Goal: Task Accomplishment & Management: Manage account settings

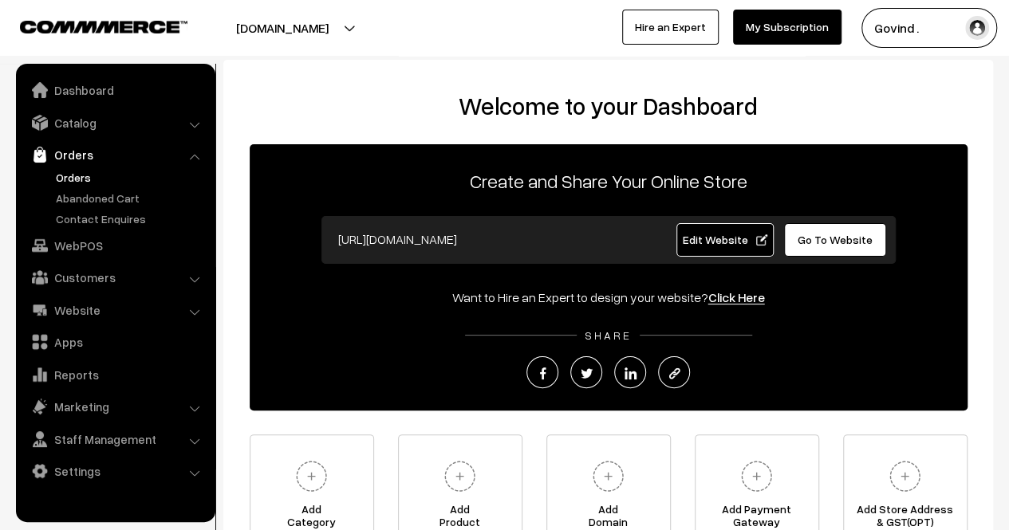
click at [84, 174] on link "Orders" at bounding box center [131, 177] width 158 height 17
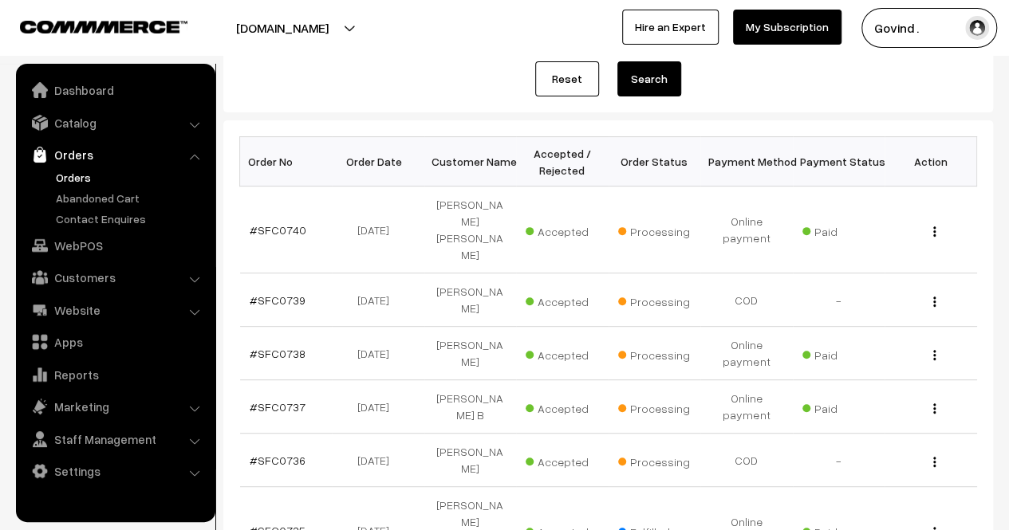
scroll to position [270, 0]
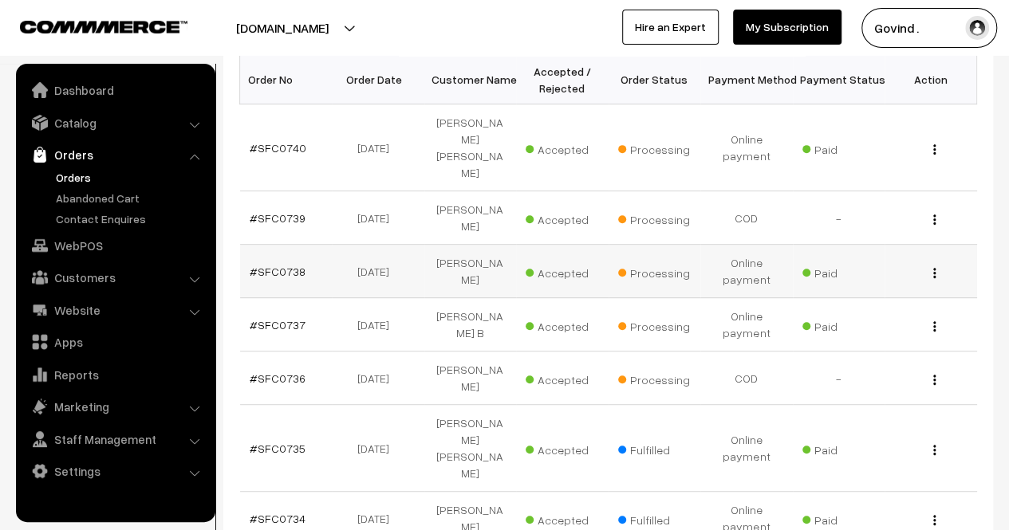
click at [934, 268] on img "button" at bounding box center [934, 273] width 2 height 10
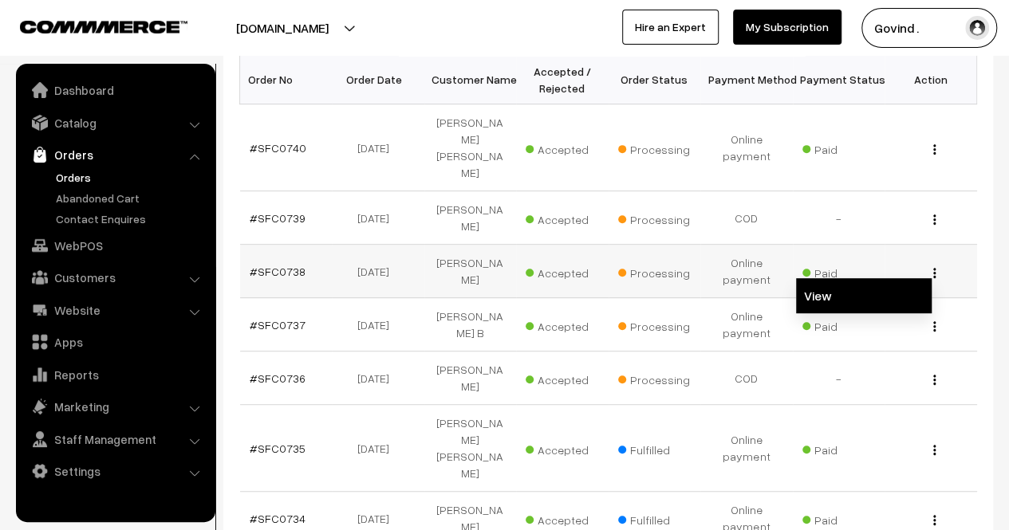
click at [868, 278] on link "View" at bounding box center [864, 295] width 136 height 35
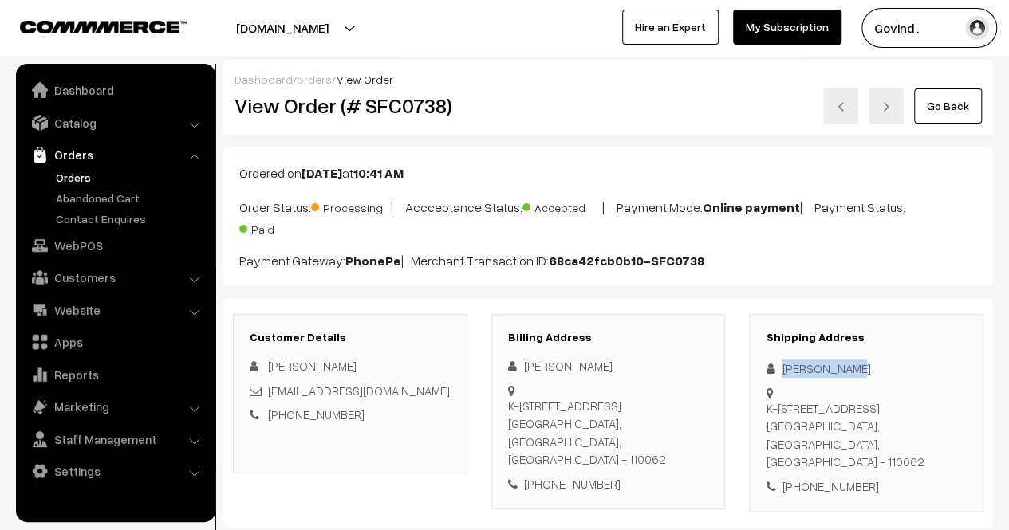
click at [952, 106] on link "Go Back" at bounding box center [948, 106] width 68 height 35
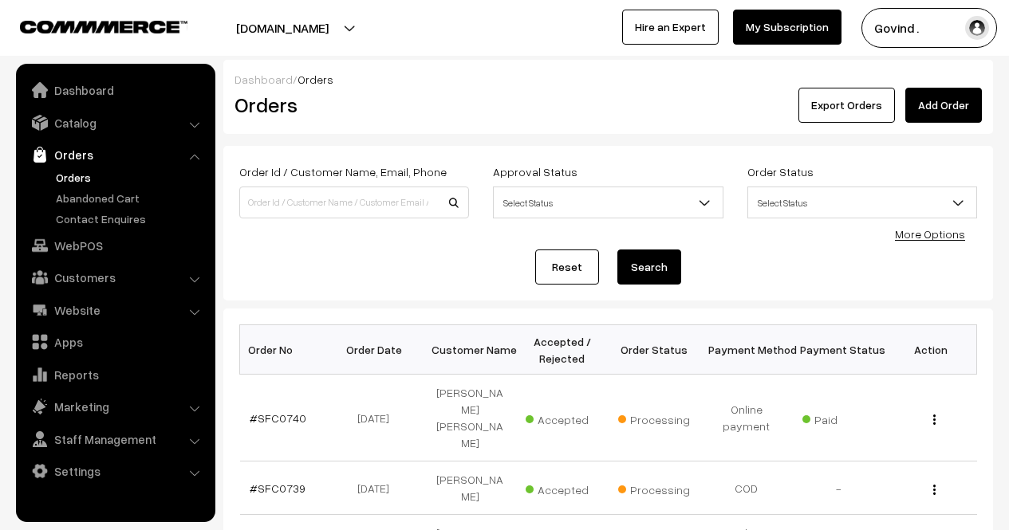
scroll to position [91, 0]
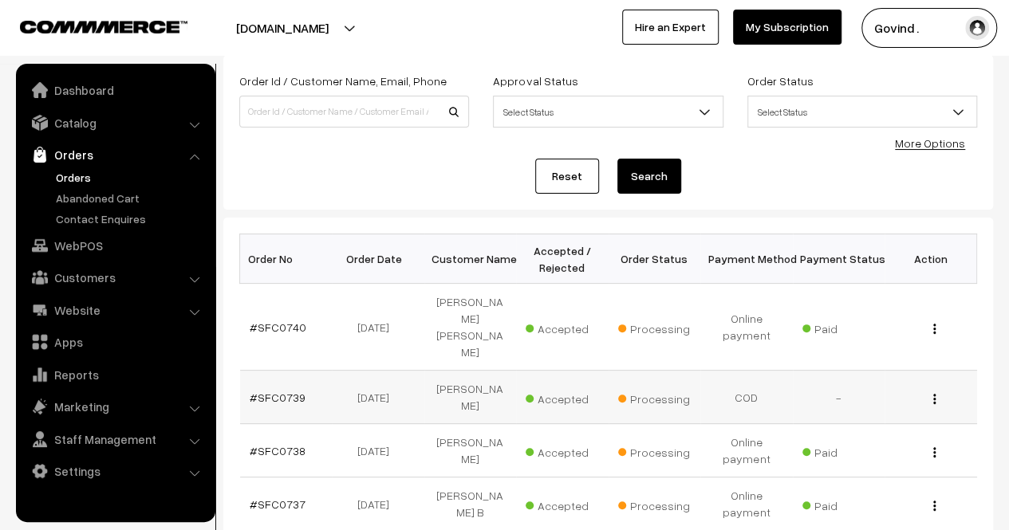
click at [933, 394] on img "button" at bounding box center [934, 399] width 2 height 10
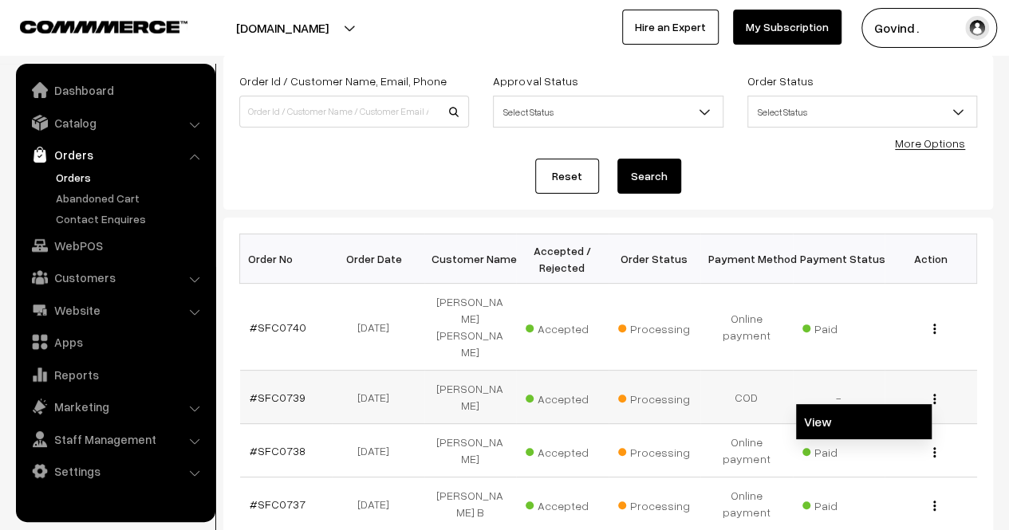
click at [890, 404] on link "View" at bounding box center [864, 421] width 136 height 35
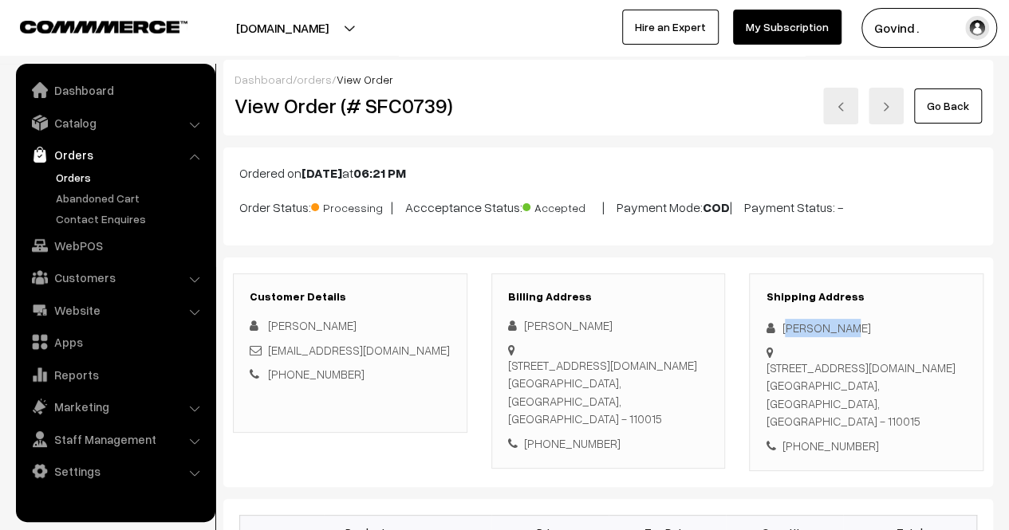
drag, startPoint x: 785, startPoint y: 328, endPoint x: 865, endPoint y: 312, distance: 82.1
click at [865, 312] on div "Shipping Address Tarun Gupta B112,DLF capital greens.New Moti Nagar,, 15 Shivaj…" at bounding box center [866, 373] width 235 height 199
click at [810, 325] on div "Tarun Gupta" at bounding box center [866, 328] width 201 height 18
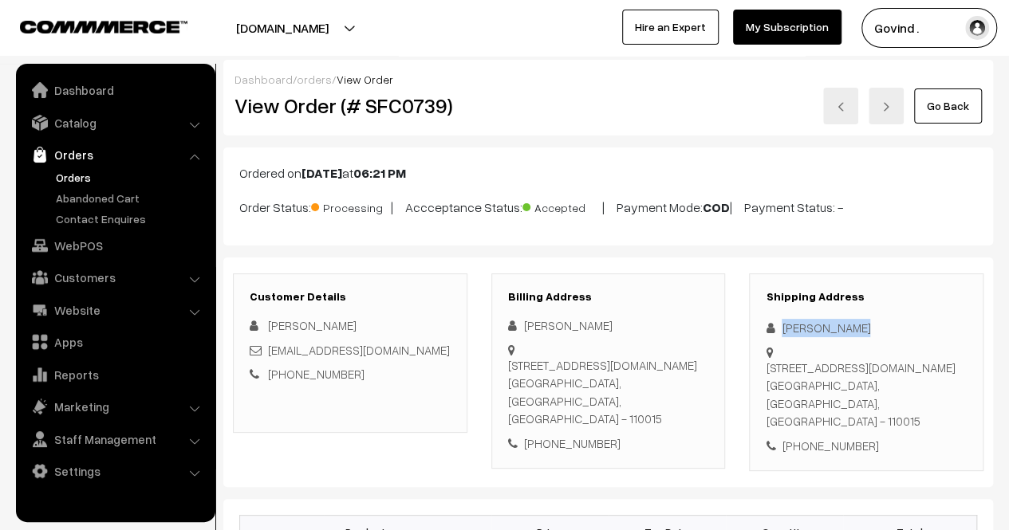
click at [959, 114] on link "Go Back" at bounding box center [948, 106] width 68 height 35
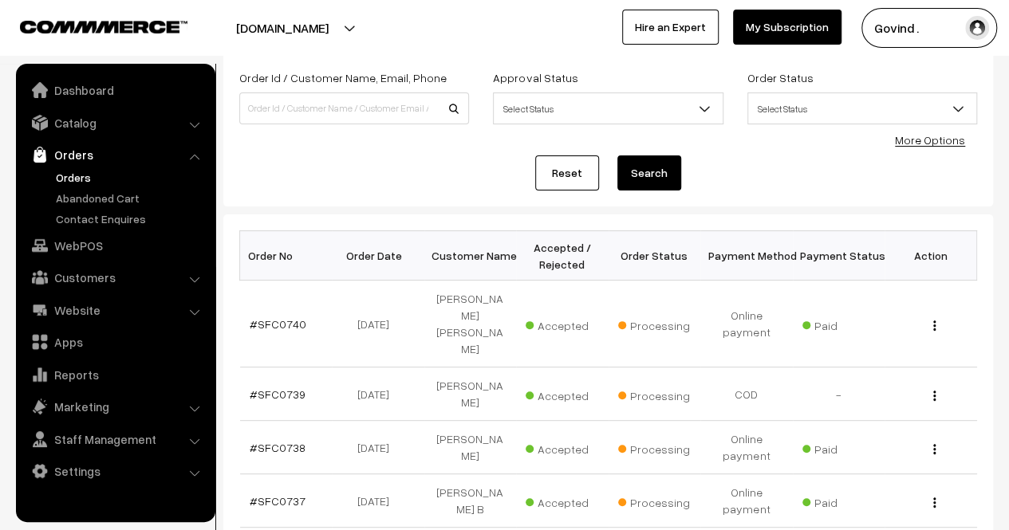
scroll to position [99, 0]
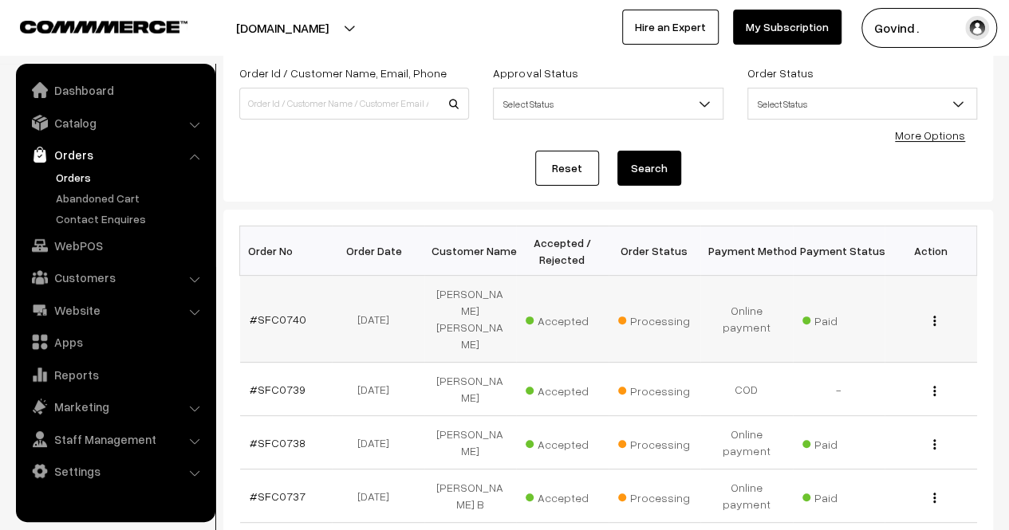
click at [933, 316] on img "button" at bounding box center [934, 321] width 2 height 10
click at [881, 331] on link "View" at bounding box center [864, 343] width 136 height 35
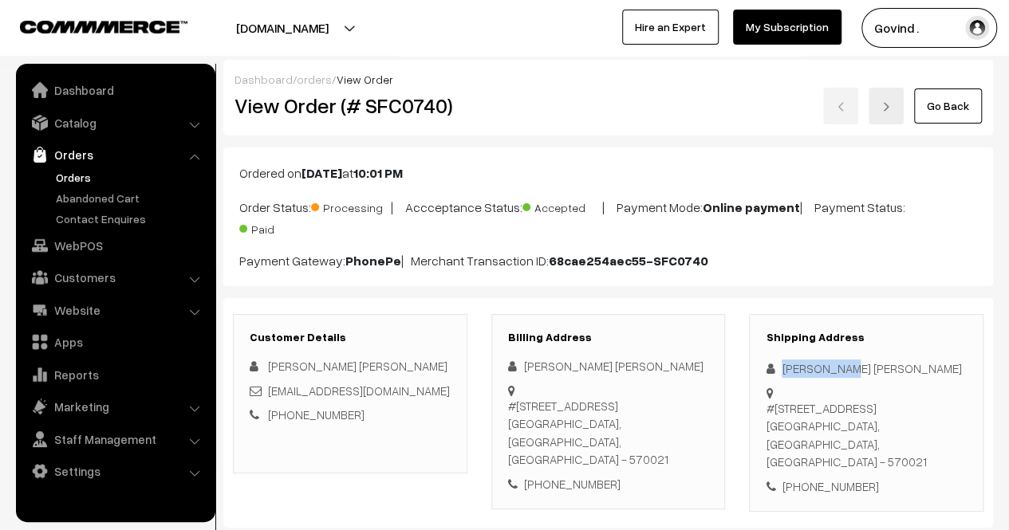
click at [938, 101] on link "Go Back" at bounding box center [948, 106] width 68 height 35
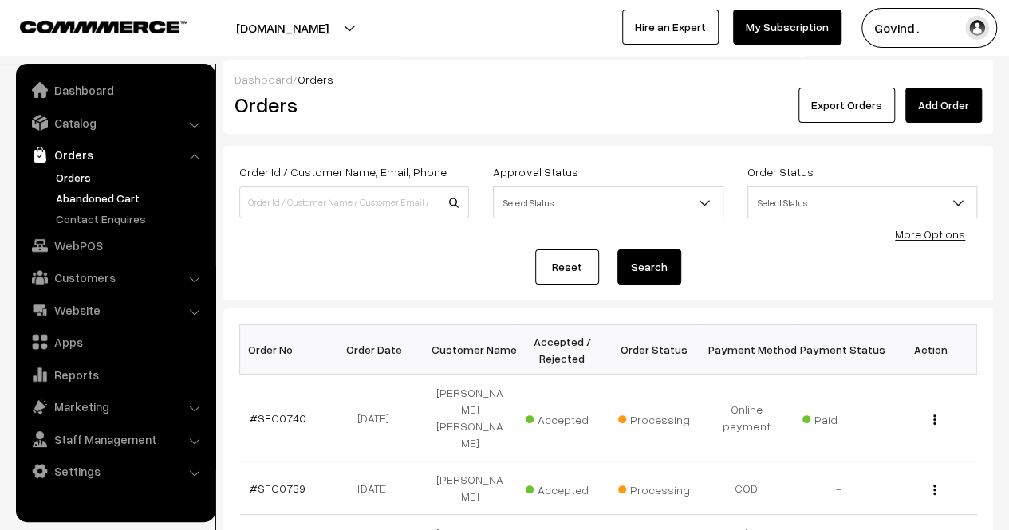
click at [101, 199] on link "Abandoned Cart" at bounding box center [131, 198] width 158 height 17
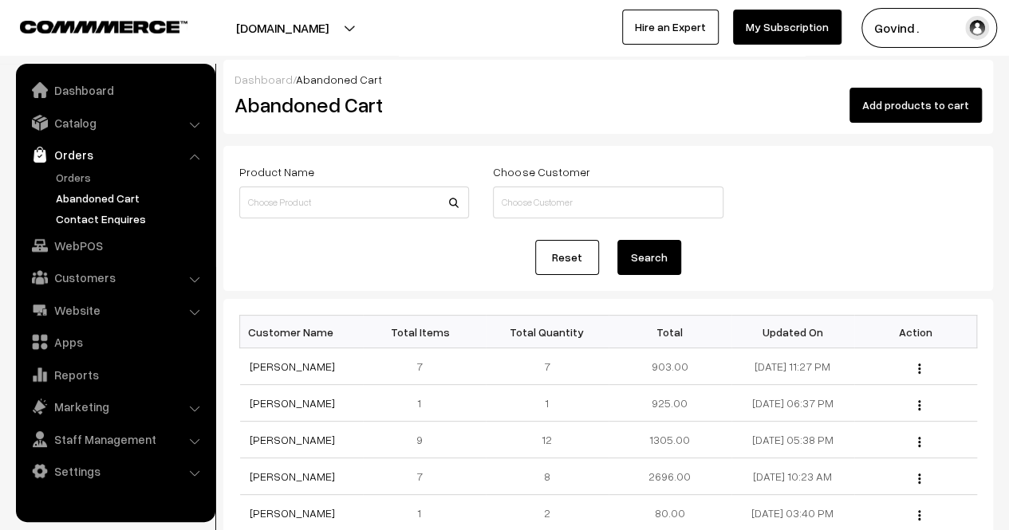
click at [119, 216] on link "Contact Enquires" at bounding box center [131, 219] width 158 height 17
